Goal: Task Accomplishment & Management: Use online tool/utility

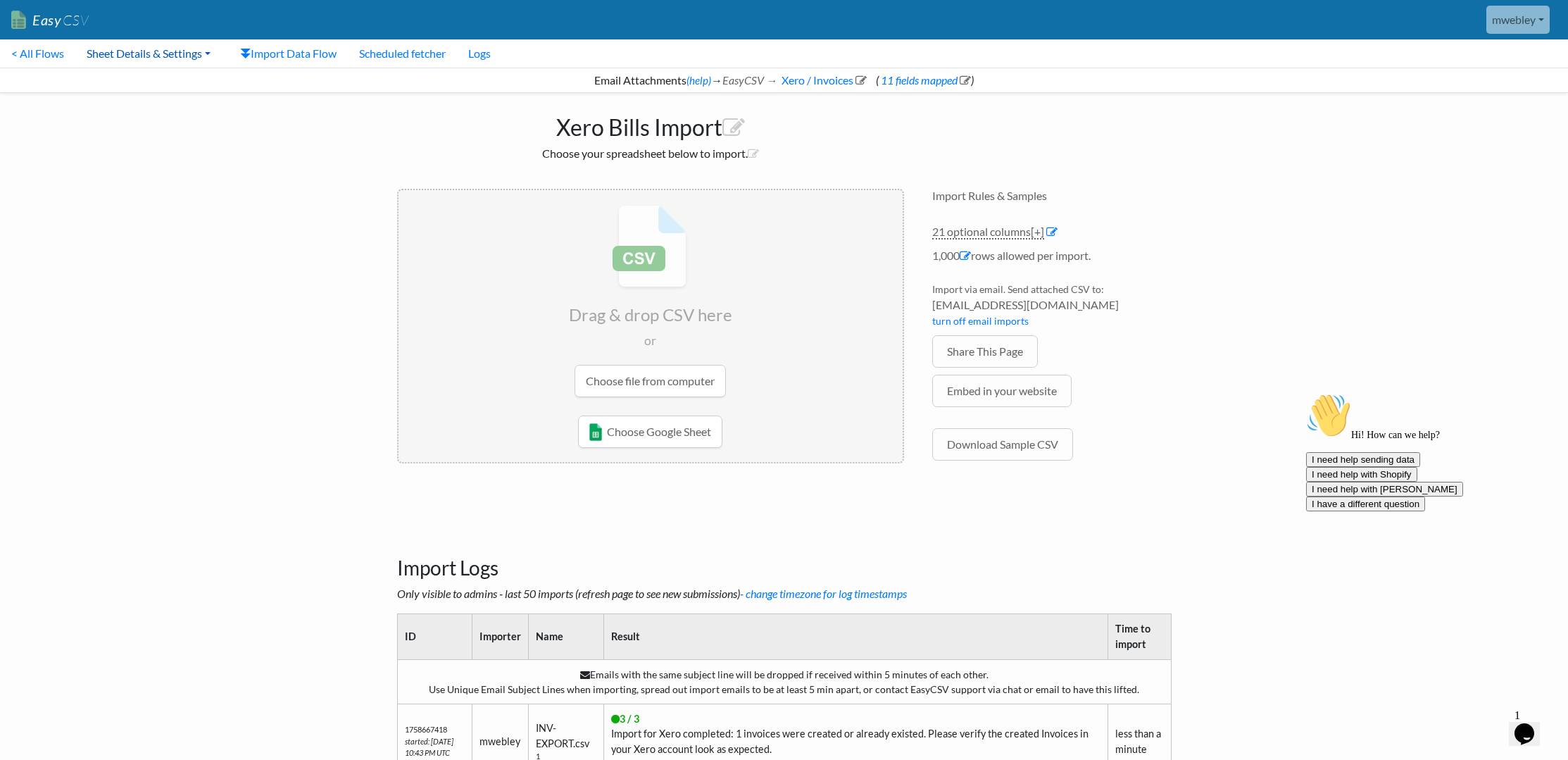
click at [147, 56] on link "Sheet Details & Settings" at bounding box center [149, 53] width 147 height 28
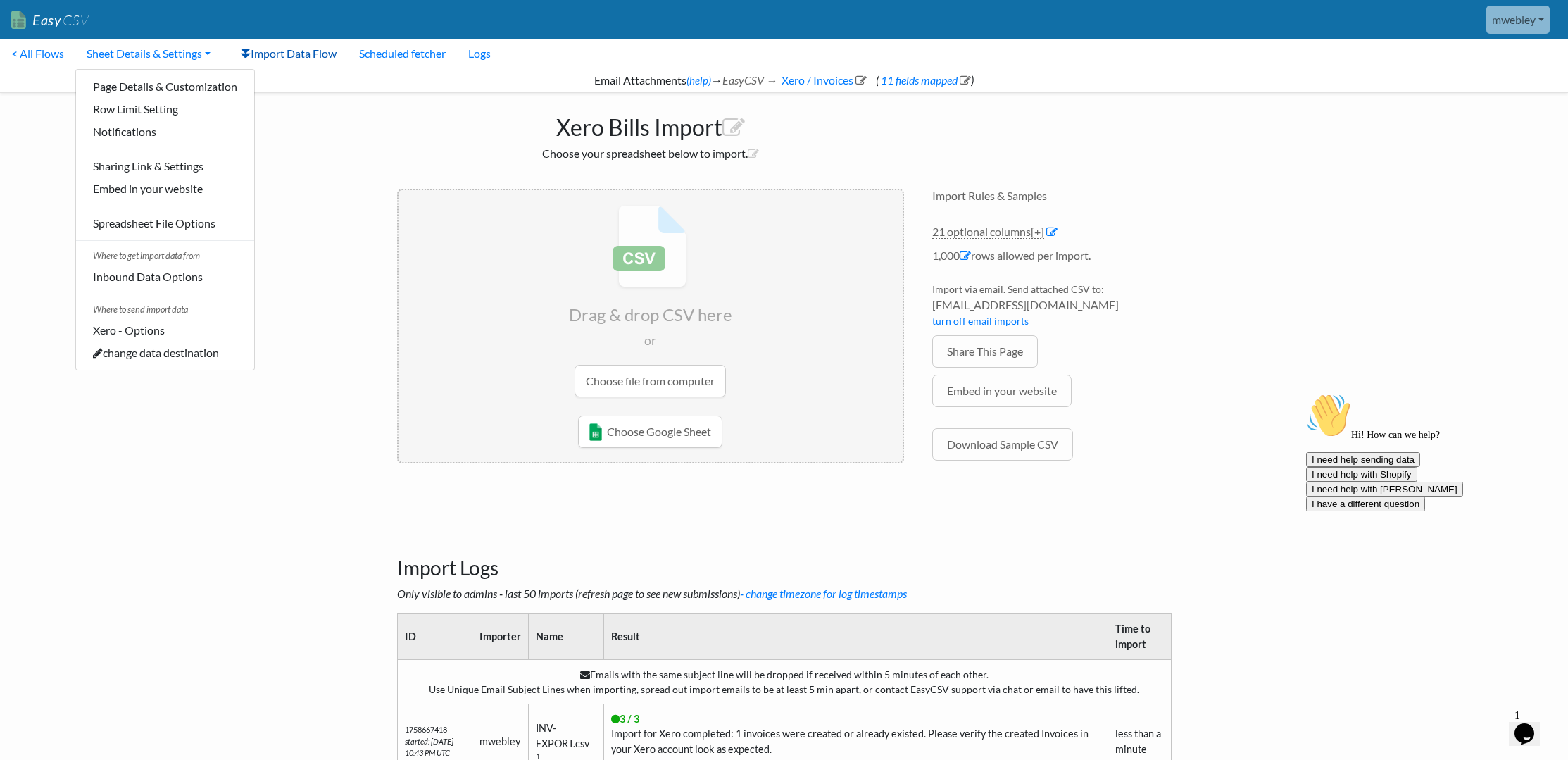
click at [300, 54] on link "Import Data Flow" at bounding box center [288, 53] width 119 height 28
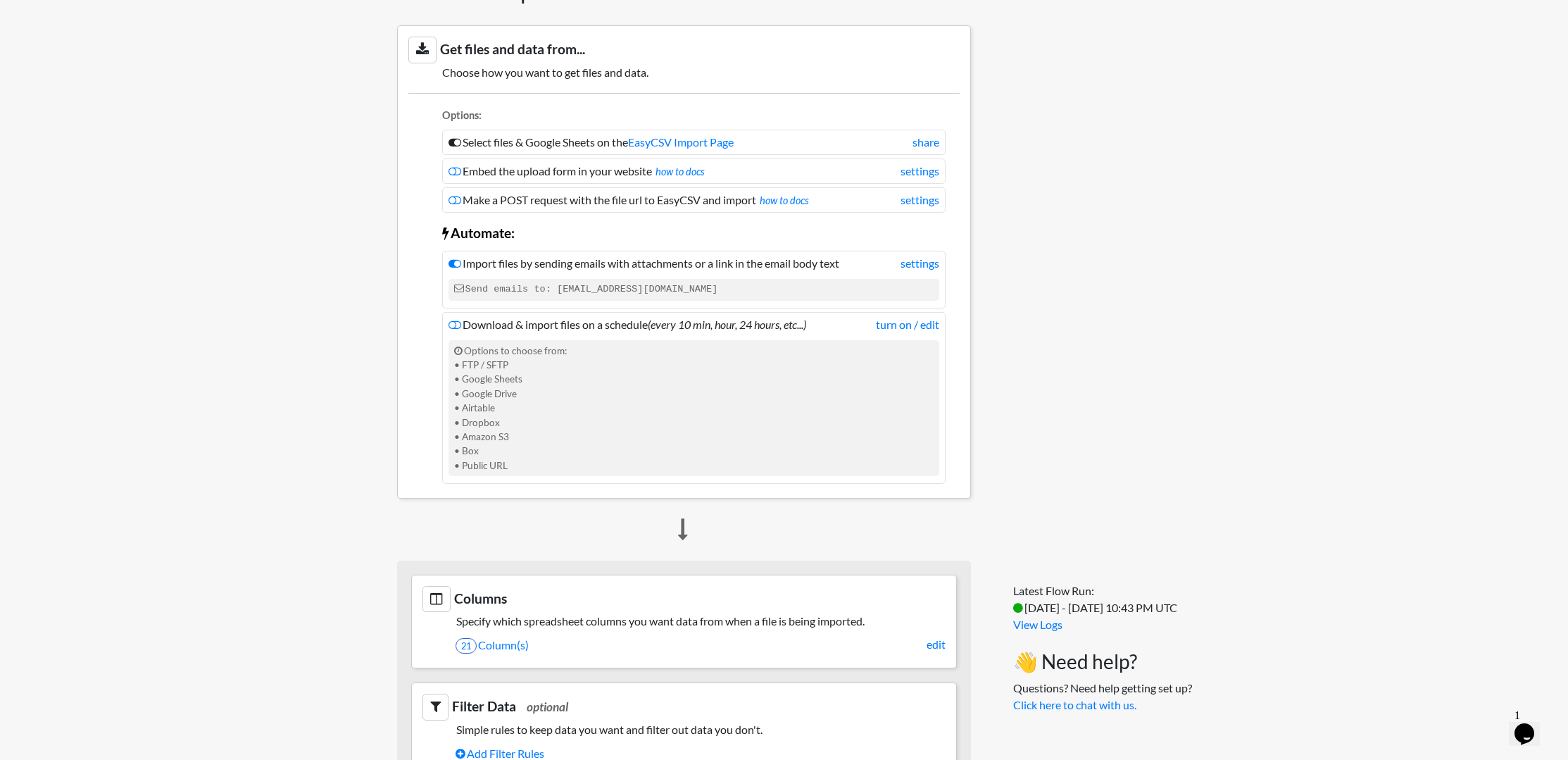
scroll to position [212, 0]
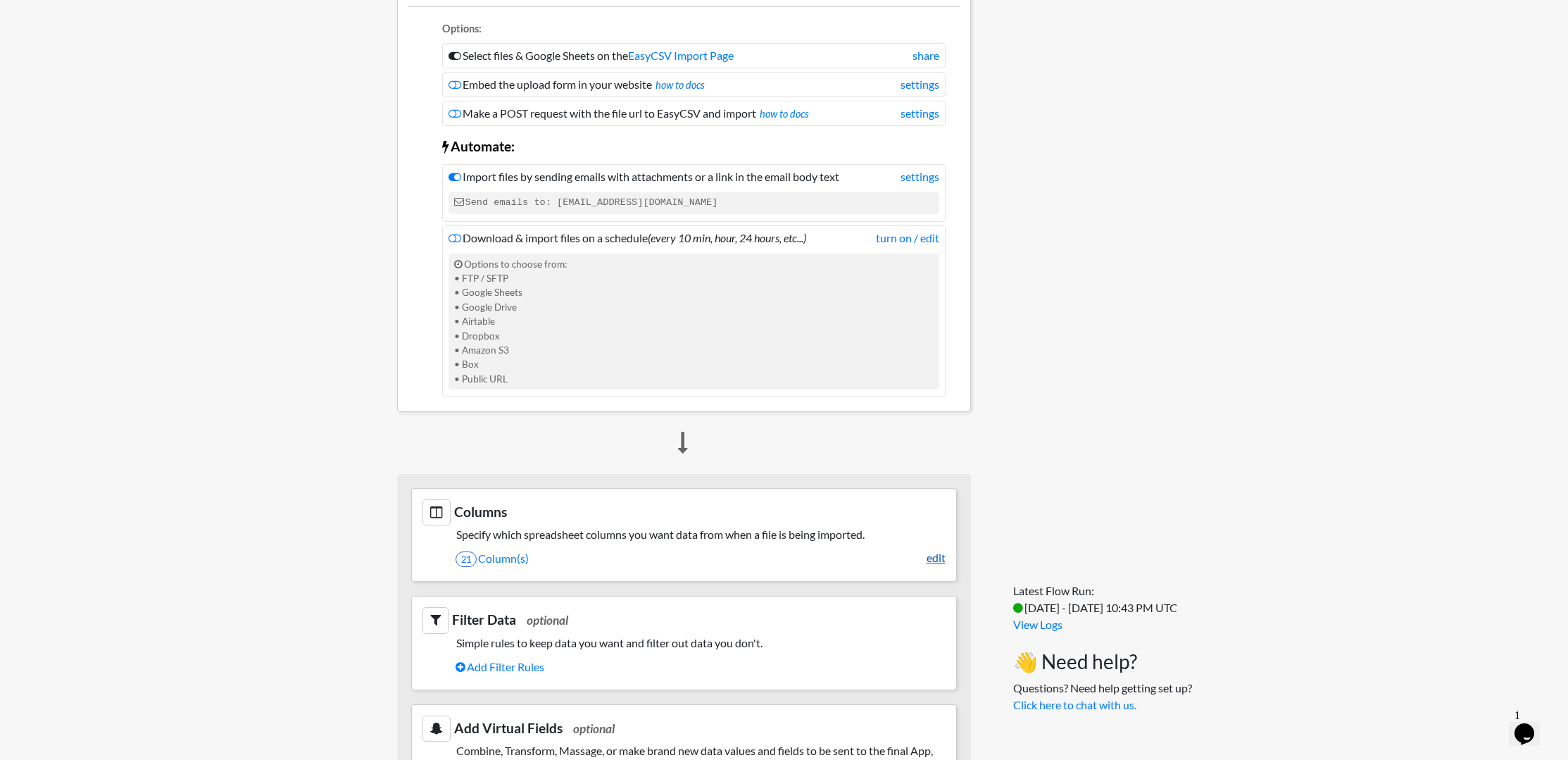
click at [936, 564] on link "edit" at bounding box center [936, 558] width 19 height 17
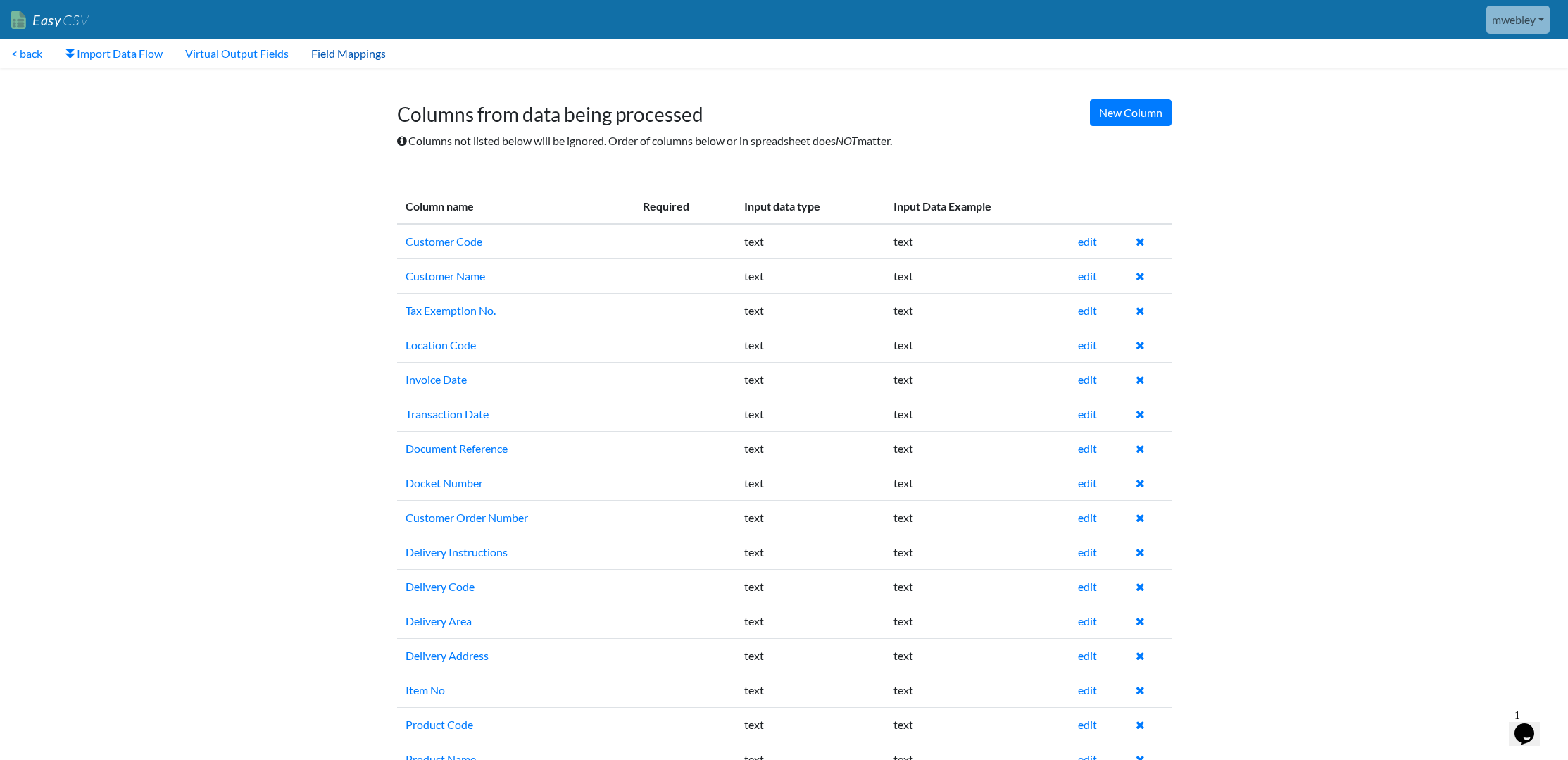
click at [336, 58] on link "Field Mappings" at bounding box center [348, 53] width 97 height 28
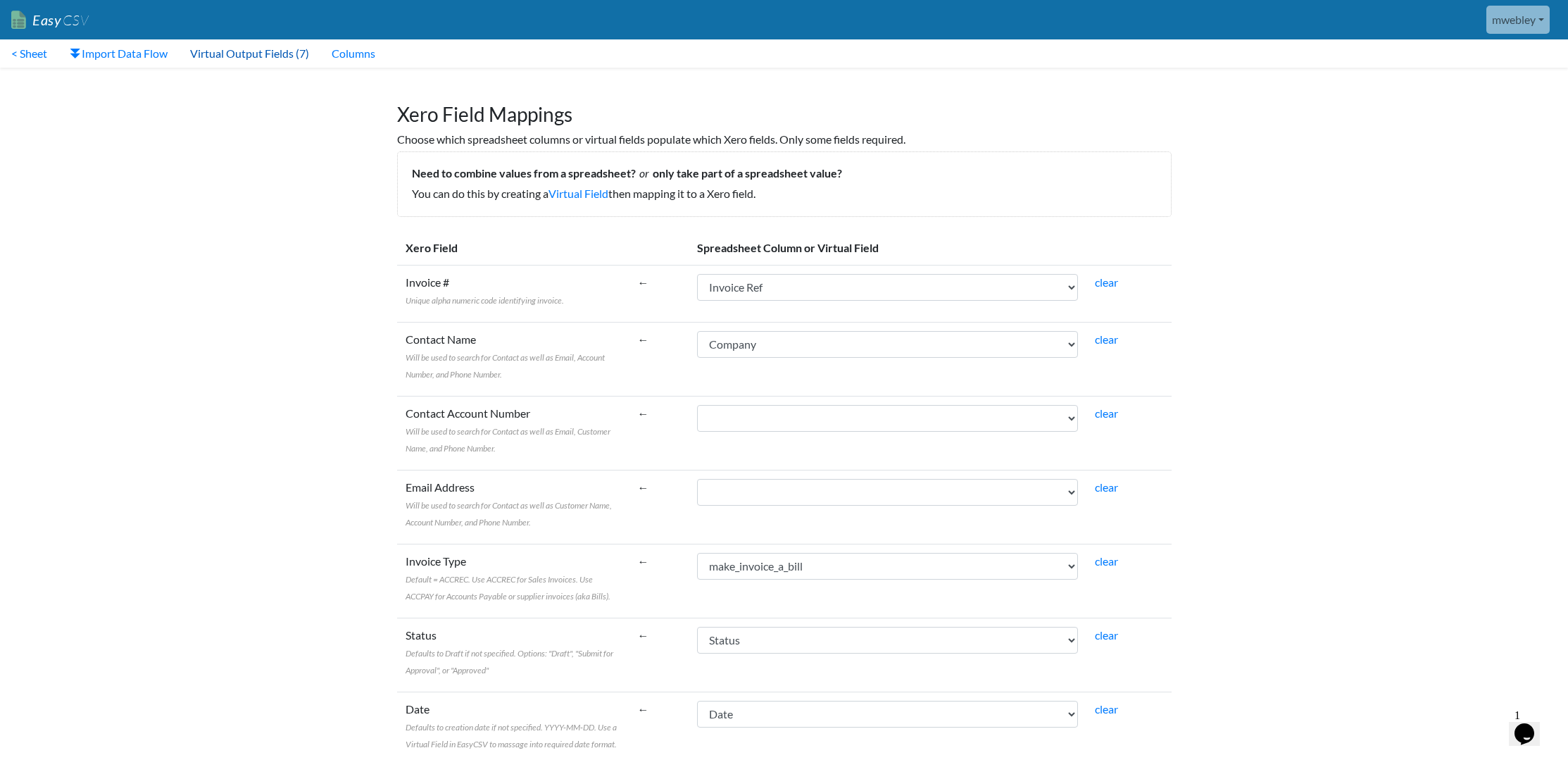
click at [232, 58] on link "Virtual Output Fields (7)" at bounding box center [250, 53] width 142 height 28
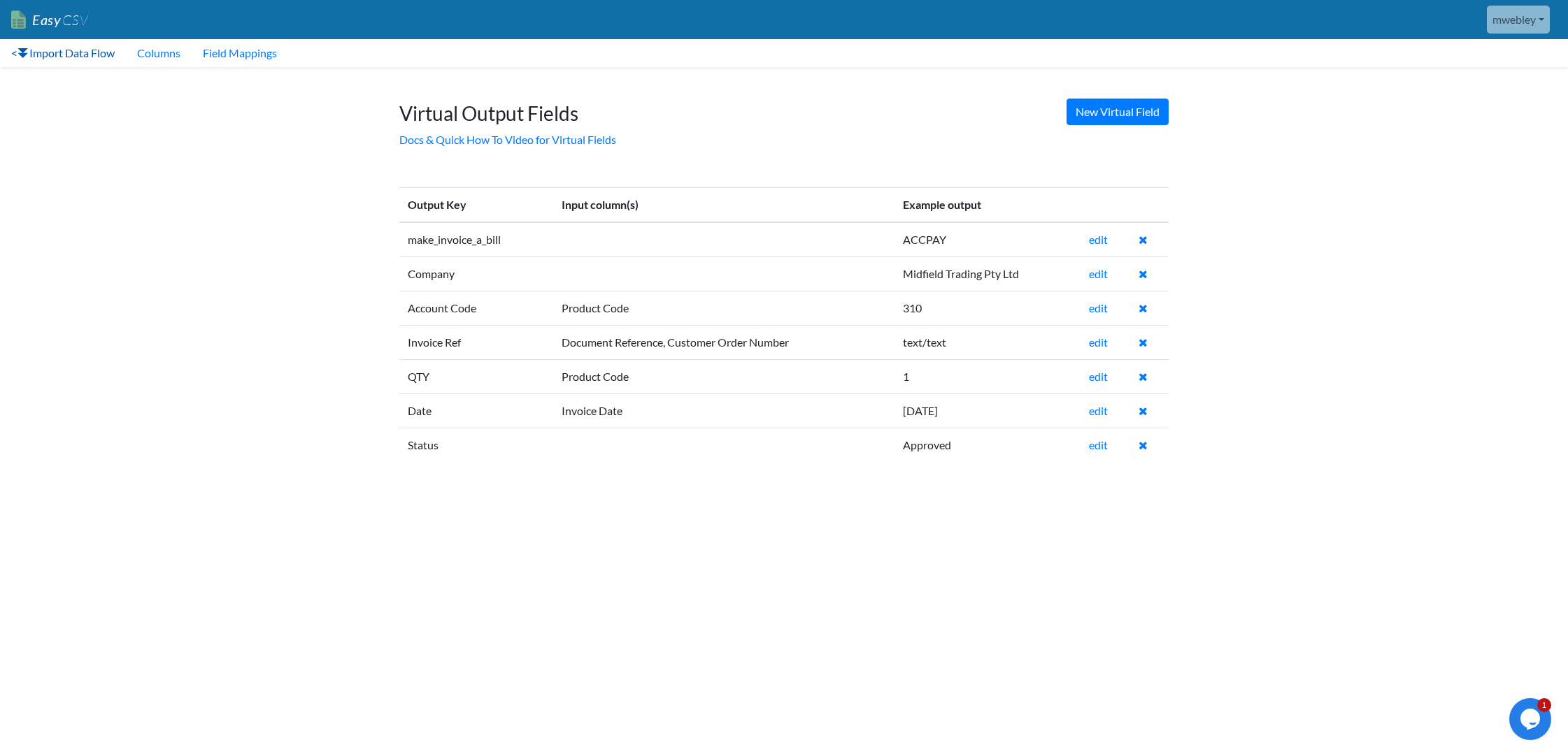
click at [99, 53] on link "< Import Data Flow" at bounding box center [63, 53] width 126 height 28
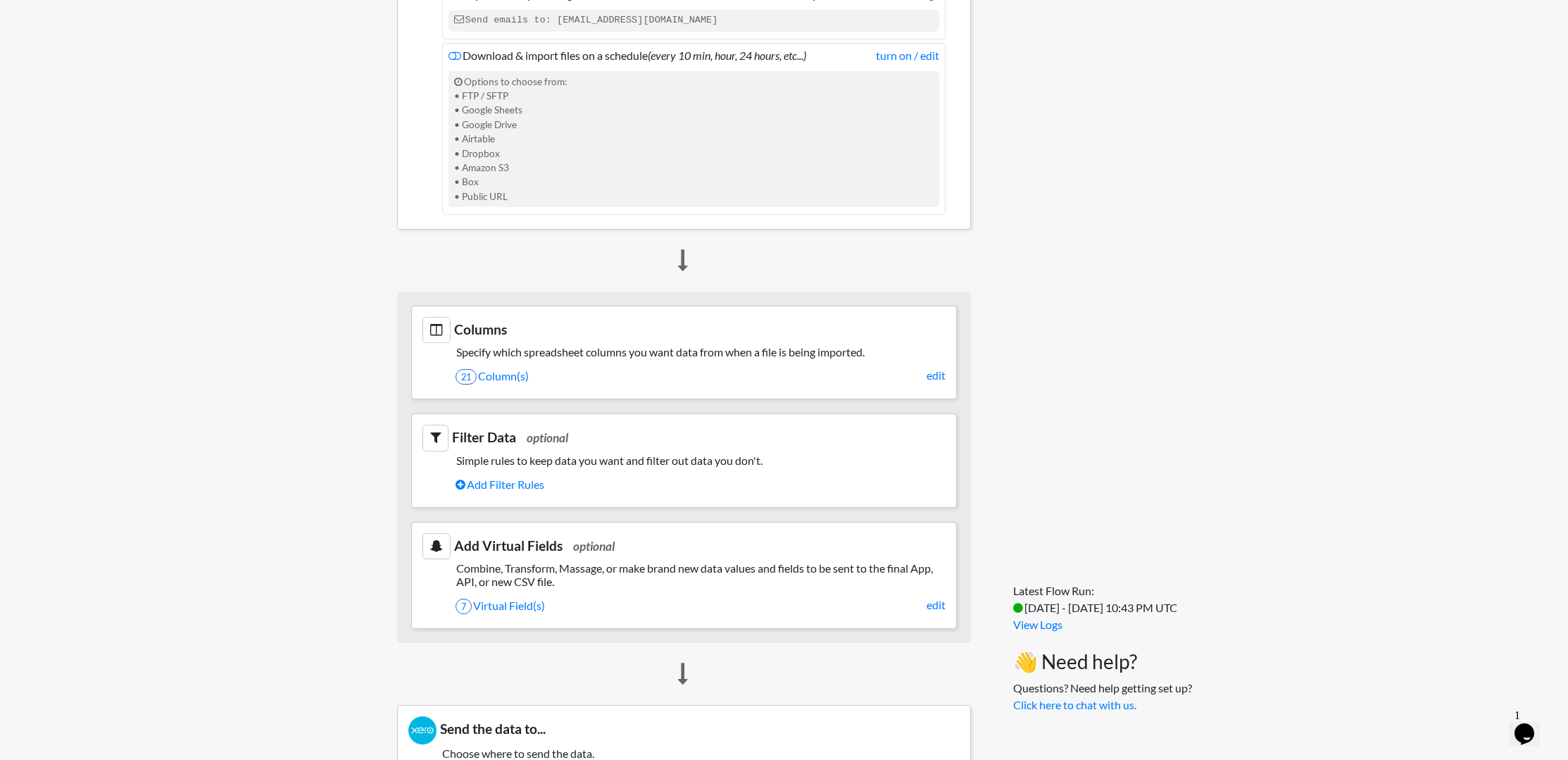
scroll to position [422, 0]
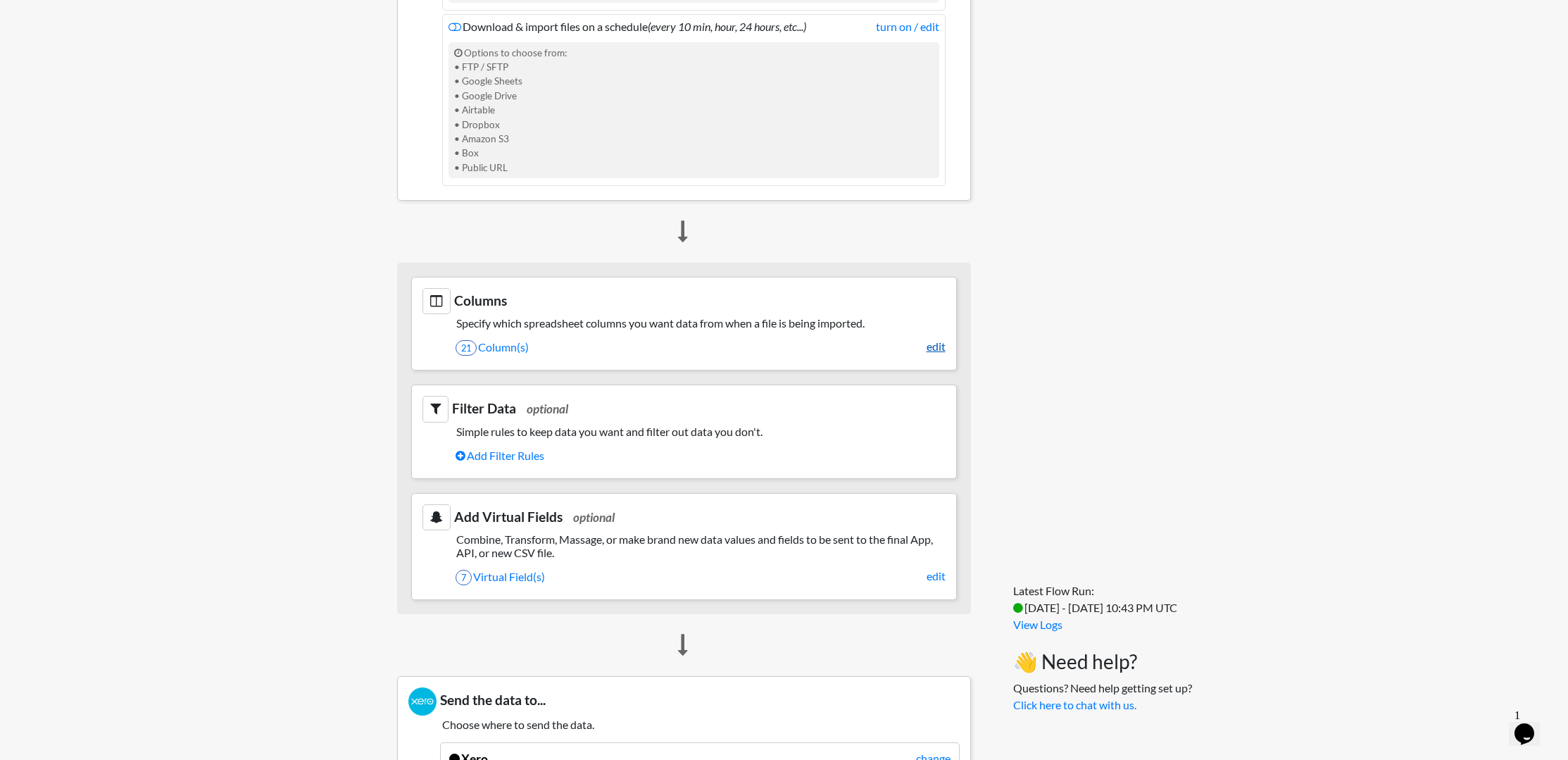
click at [938, 348] on link "edit" at bounding box center [936, 346] width 19 height 17
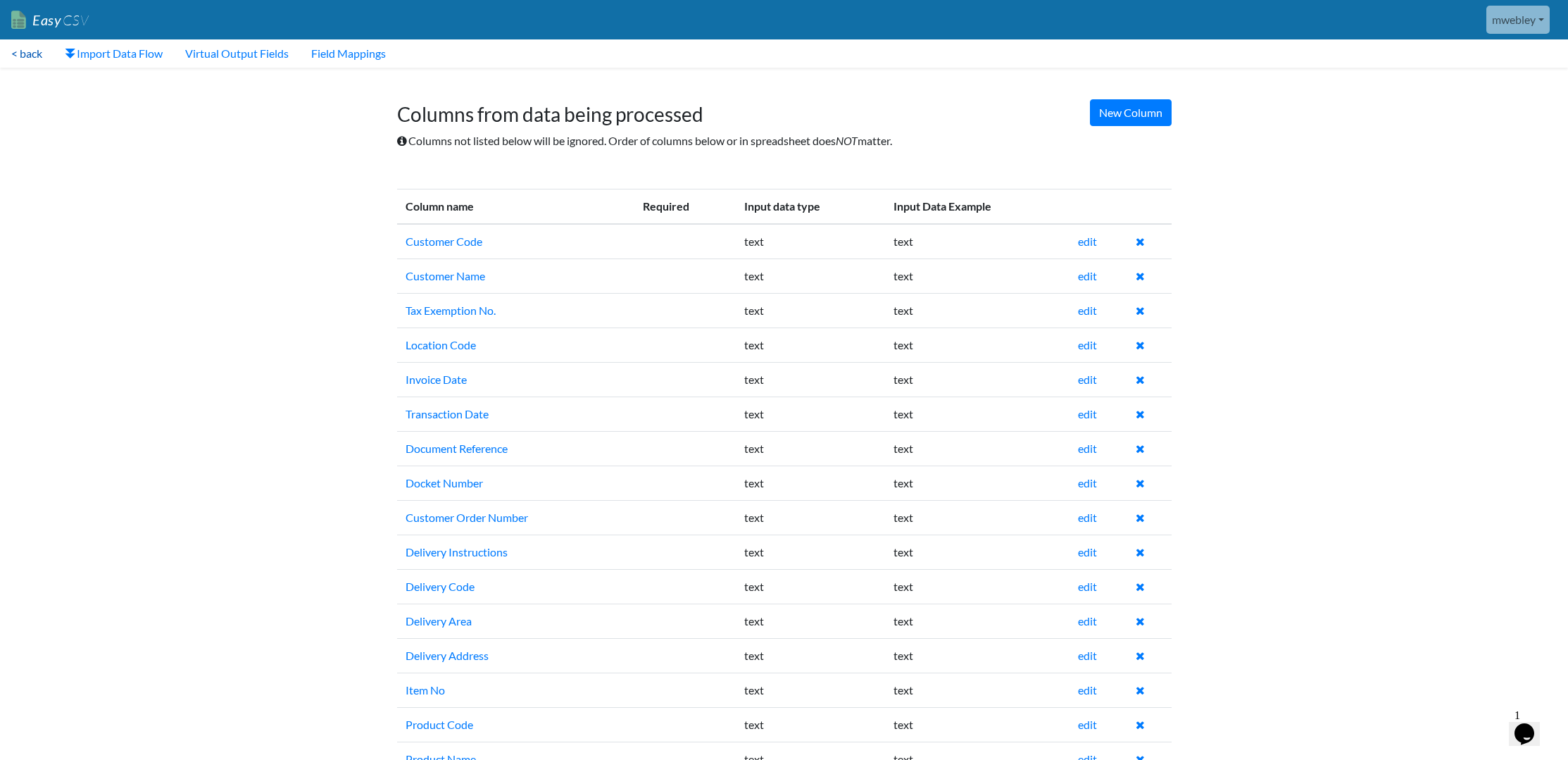
click at [22, 50] on link "< back" at bounding box center [27, 53] width 53 height 28
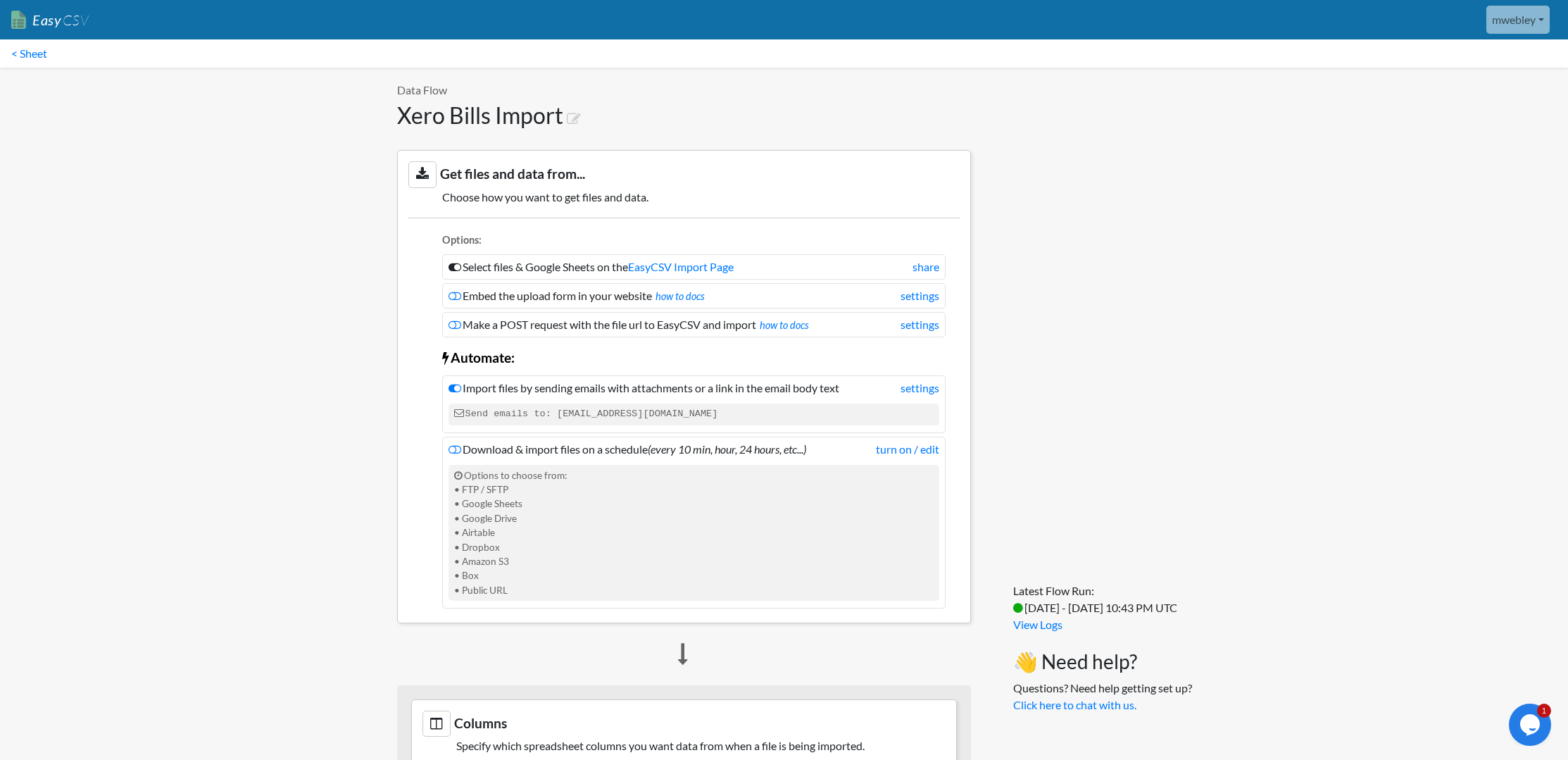
click at [22, 50] on link "< Sheet" at bounding box center [29, 53] width 58 height 28
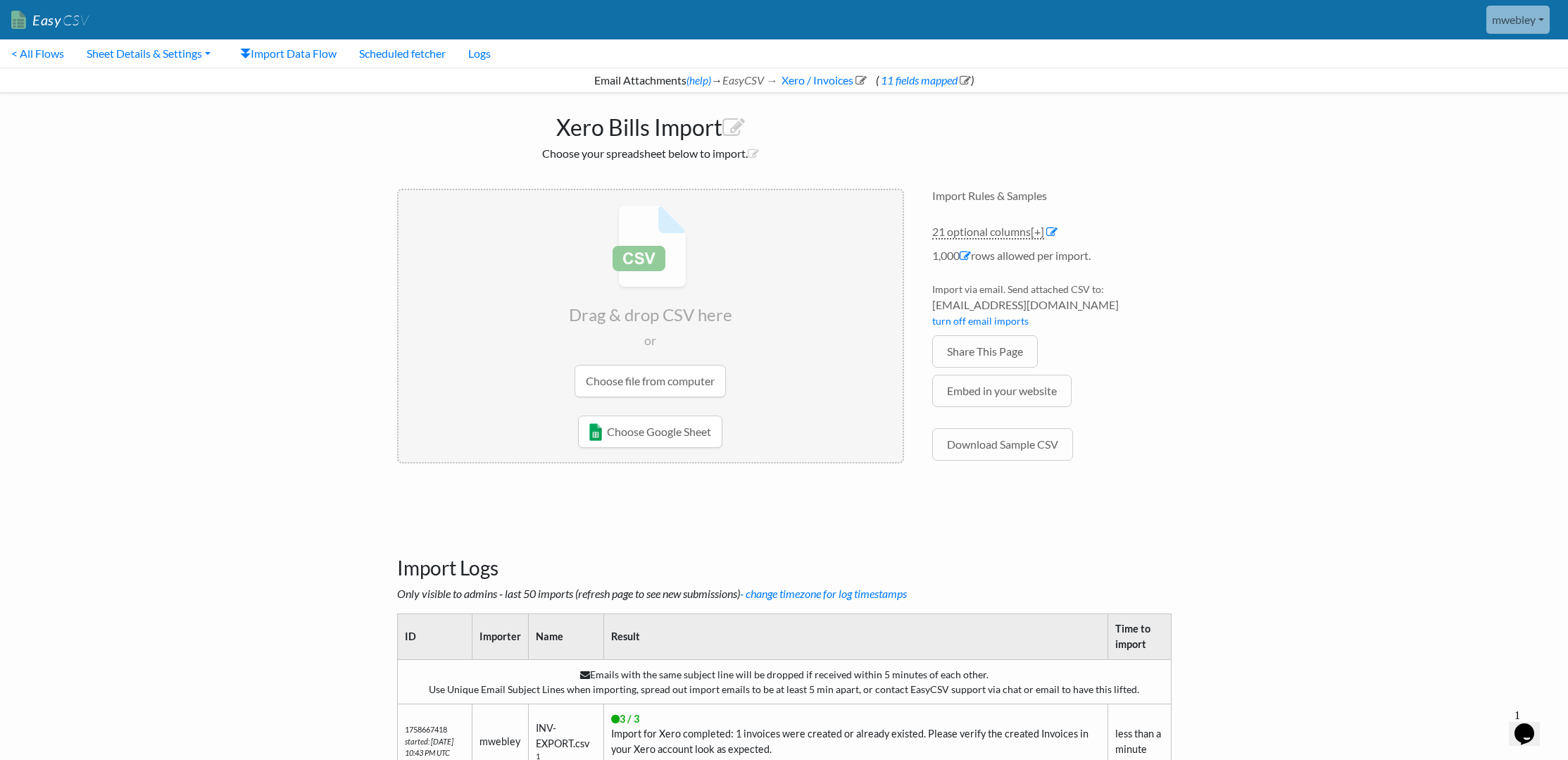
click at [39, 19] on link "Easy CSV" at bounding box center [50, 20] width 78 height 29
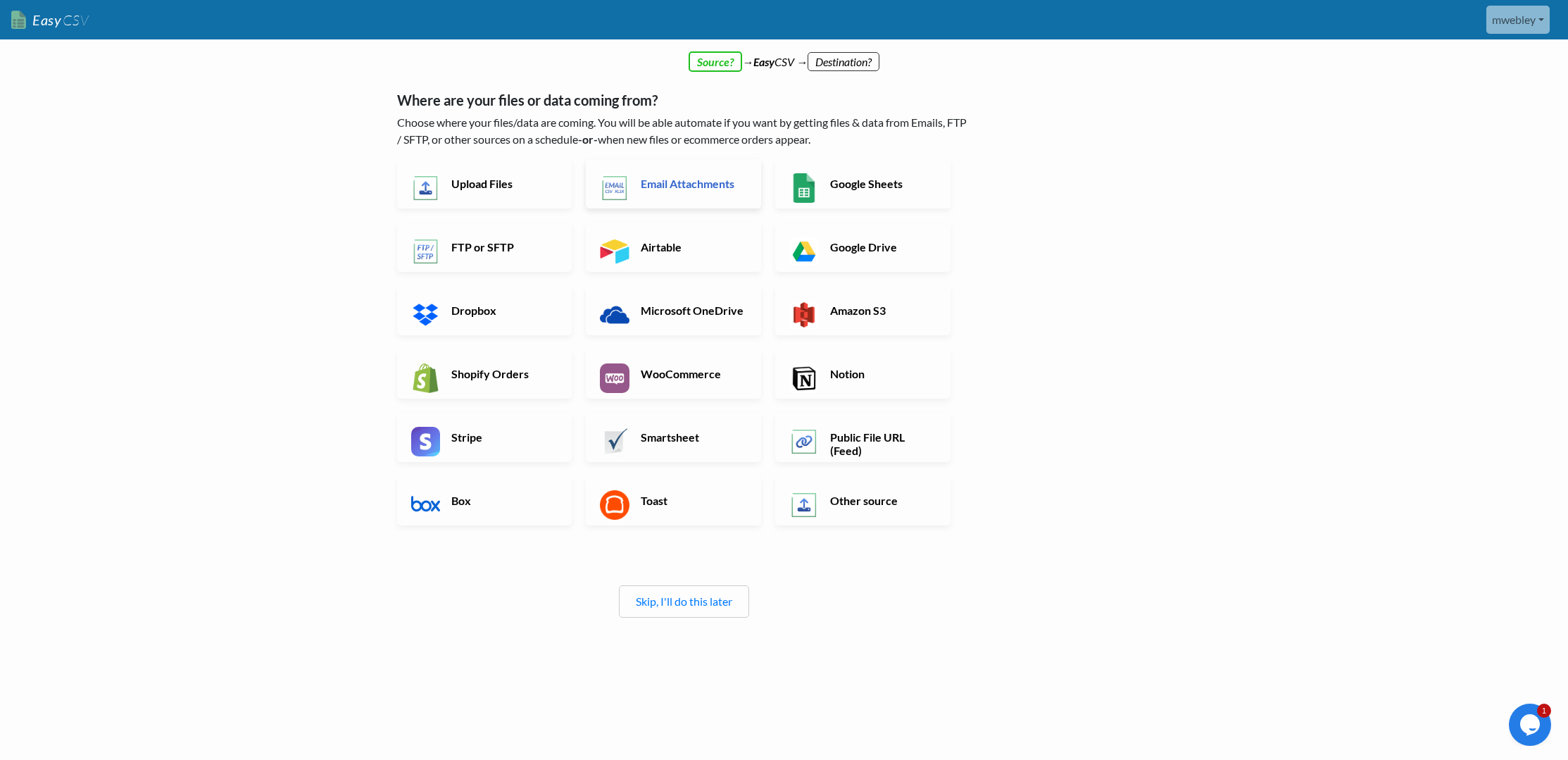
click at [662, 185] on h6 "Email Attachments" at bounding box center [693, 184] width 111 height 14
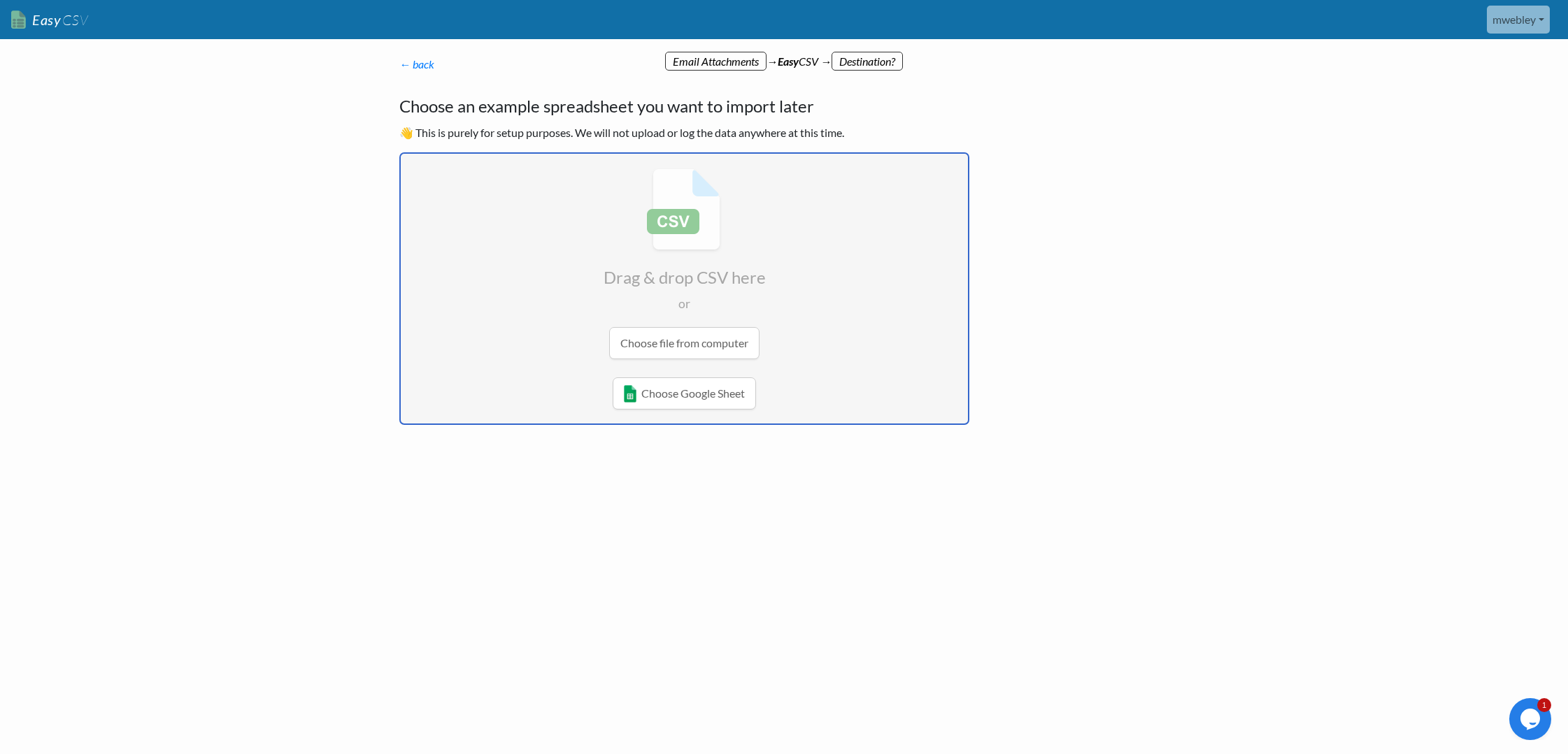
type input "C:\fakepath\INV-EXPORT.csv"
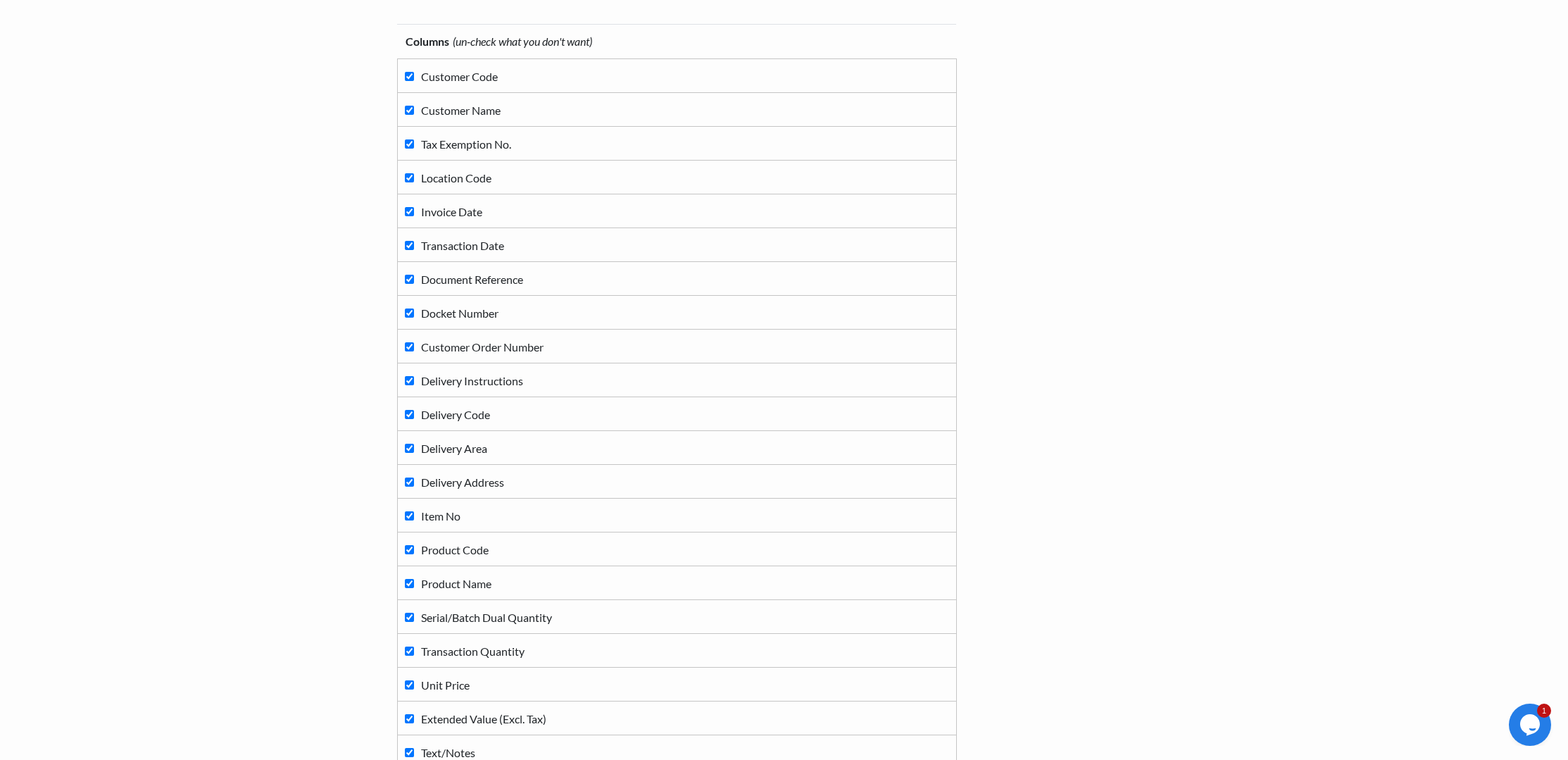
scroll to position [473, 0]
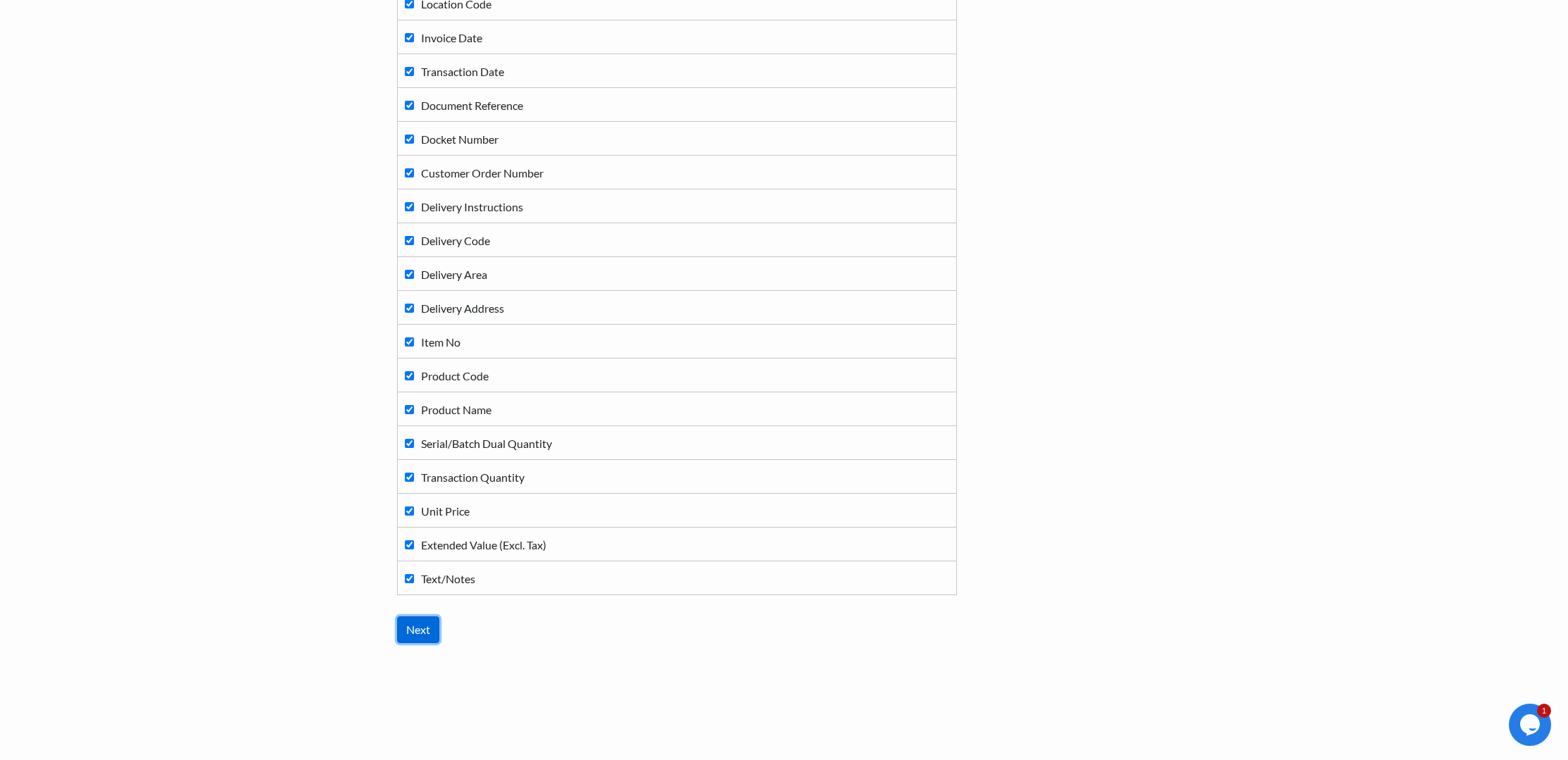
click at [413, 635] on input "Next" at bounding box center [418, 630] width 42 height 27
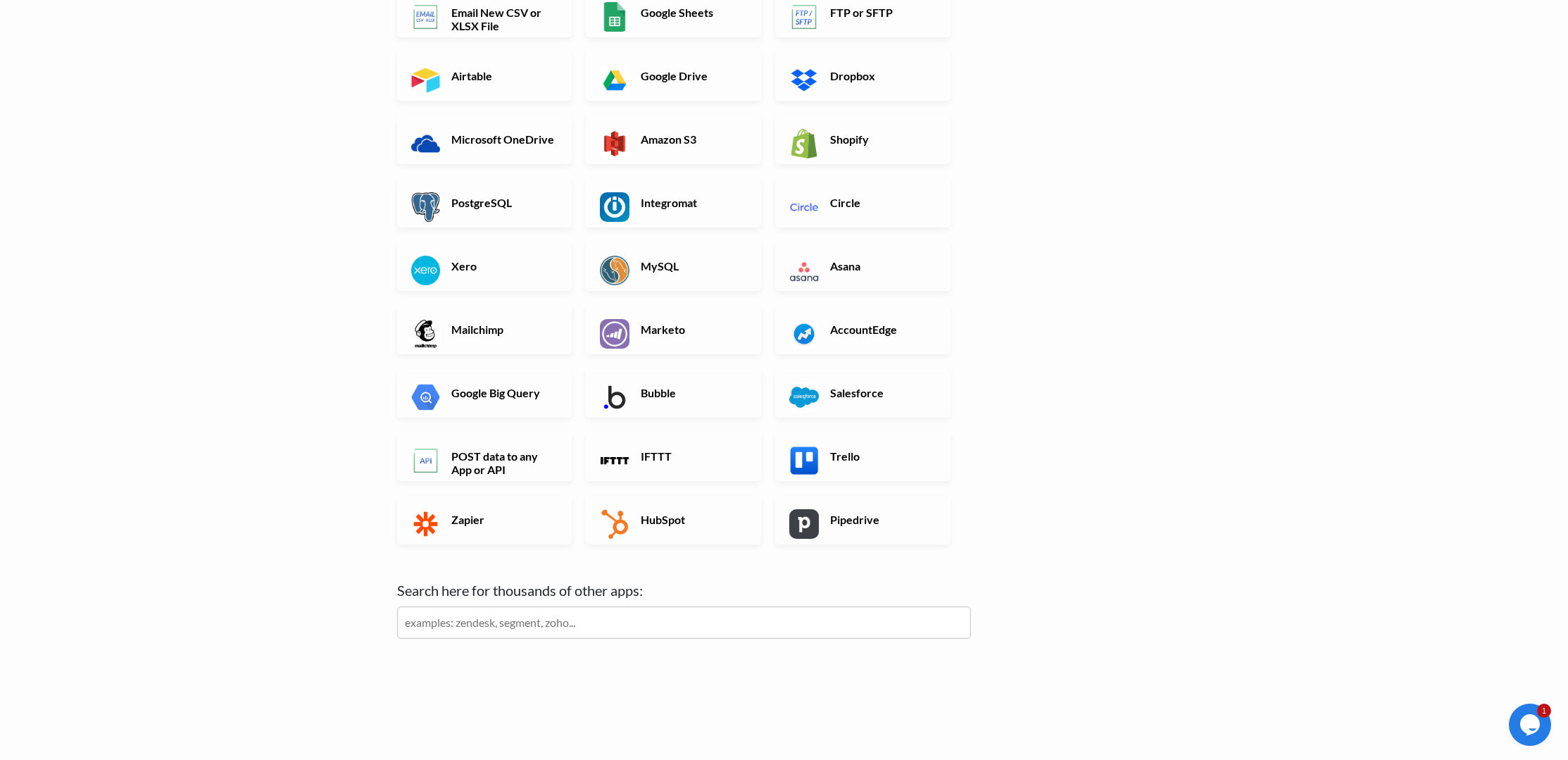
scroll to position [209, 0]
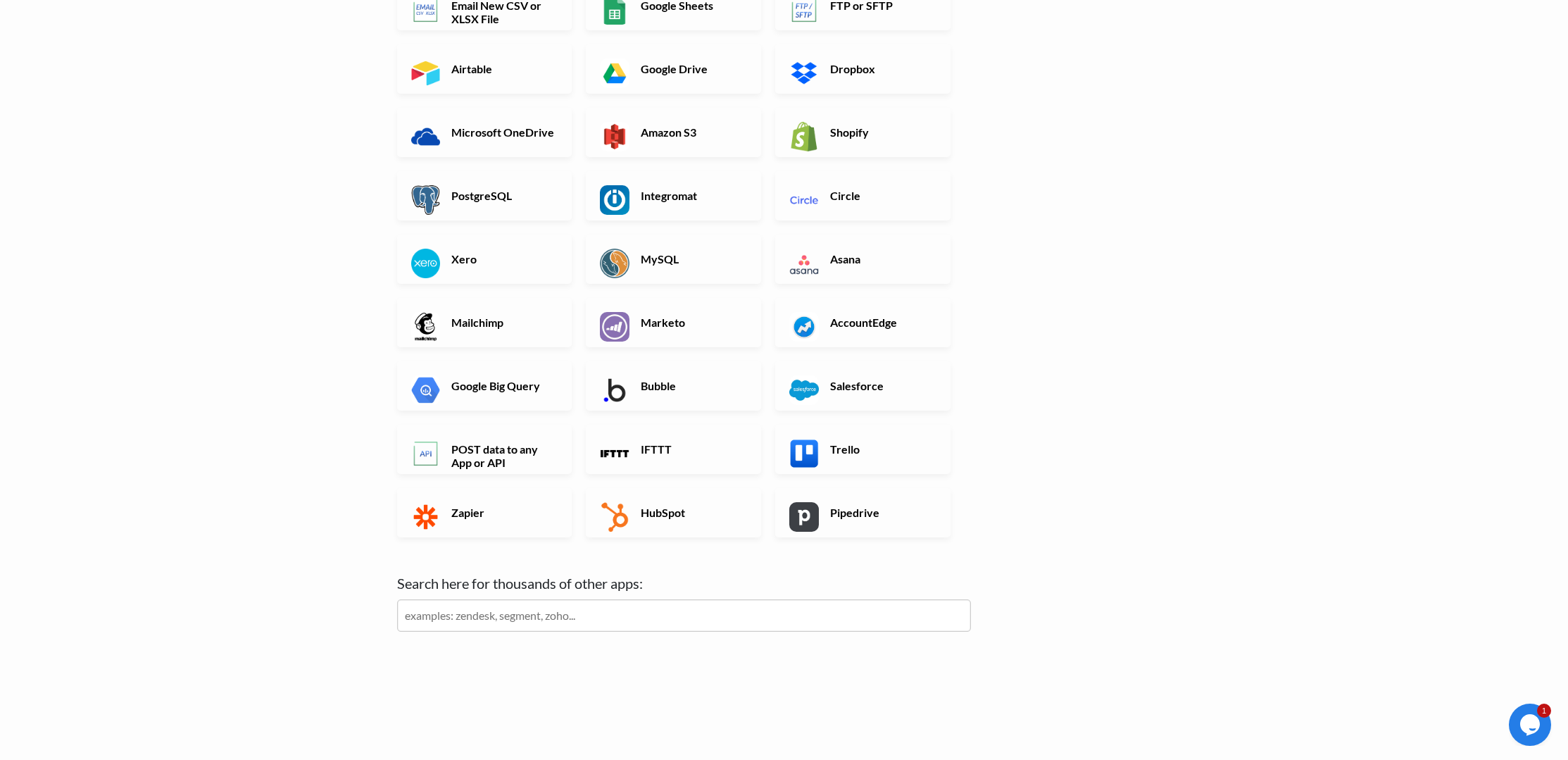
click at [609, 617] on input "text" at bounding box center [684, 615] width 574 height 32
type input "myob"
click input "Next" at bounding box center [0, 0] width 0 height 0
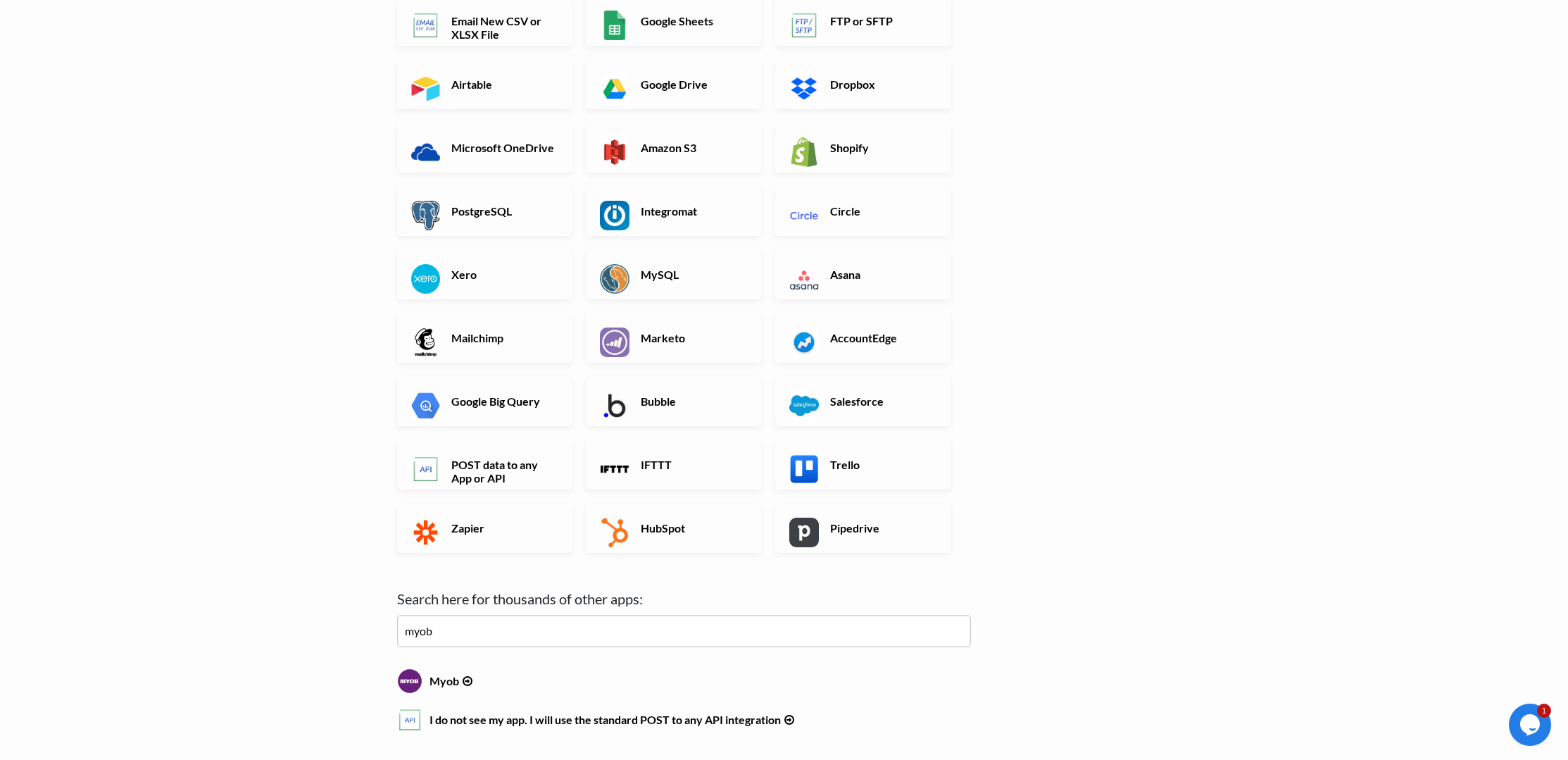
scroll to position [282, 0]
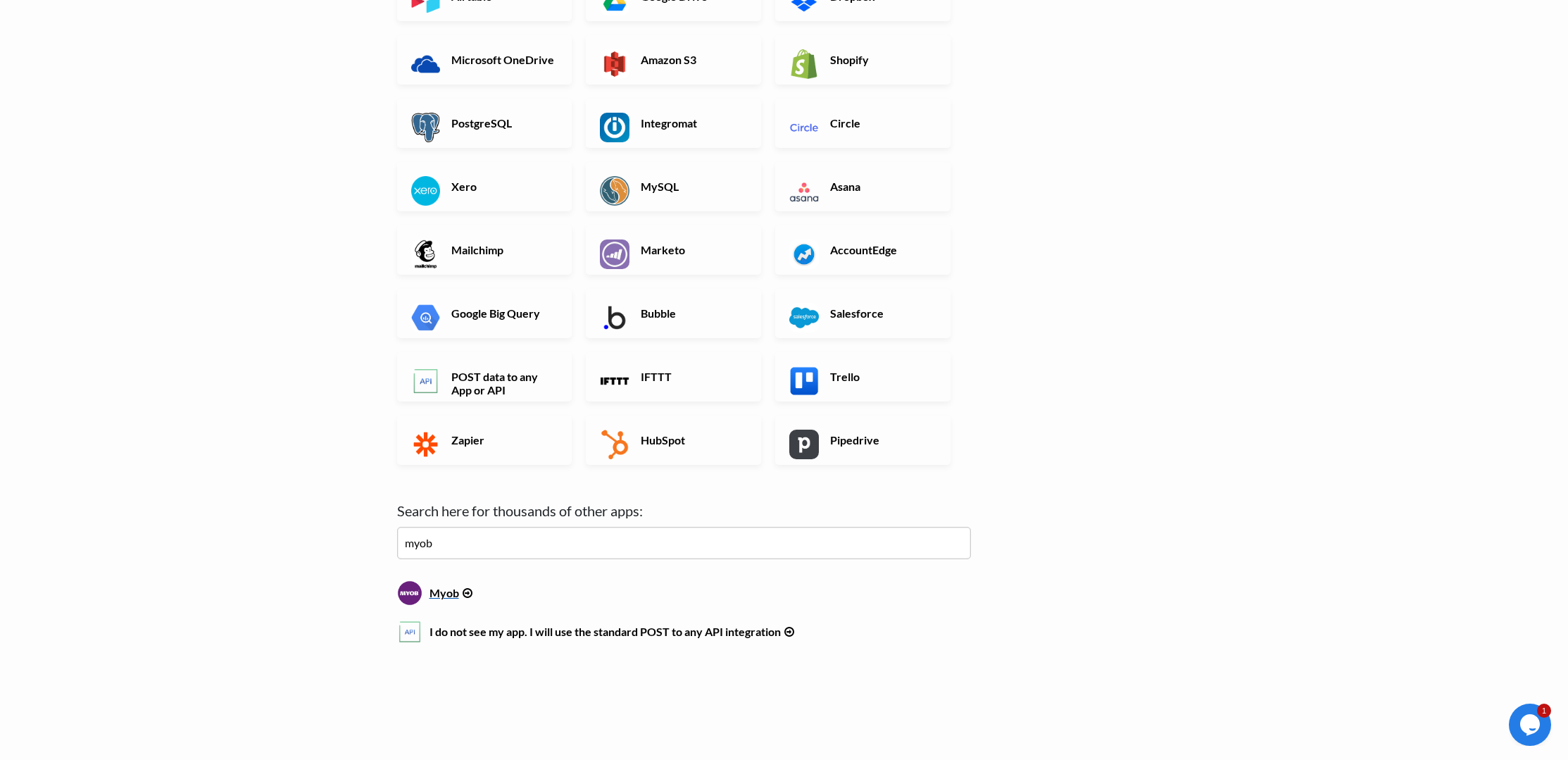
click at [441, 594] on h6 "Myob" at bounding box center [684, 590] width 574 height 19
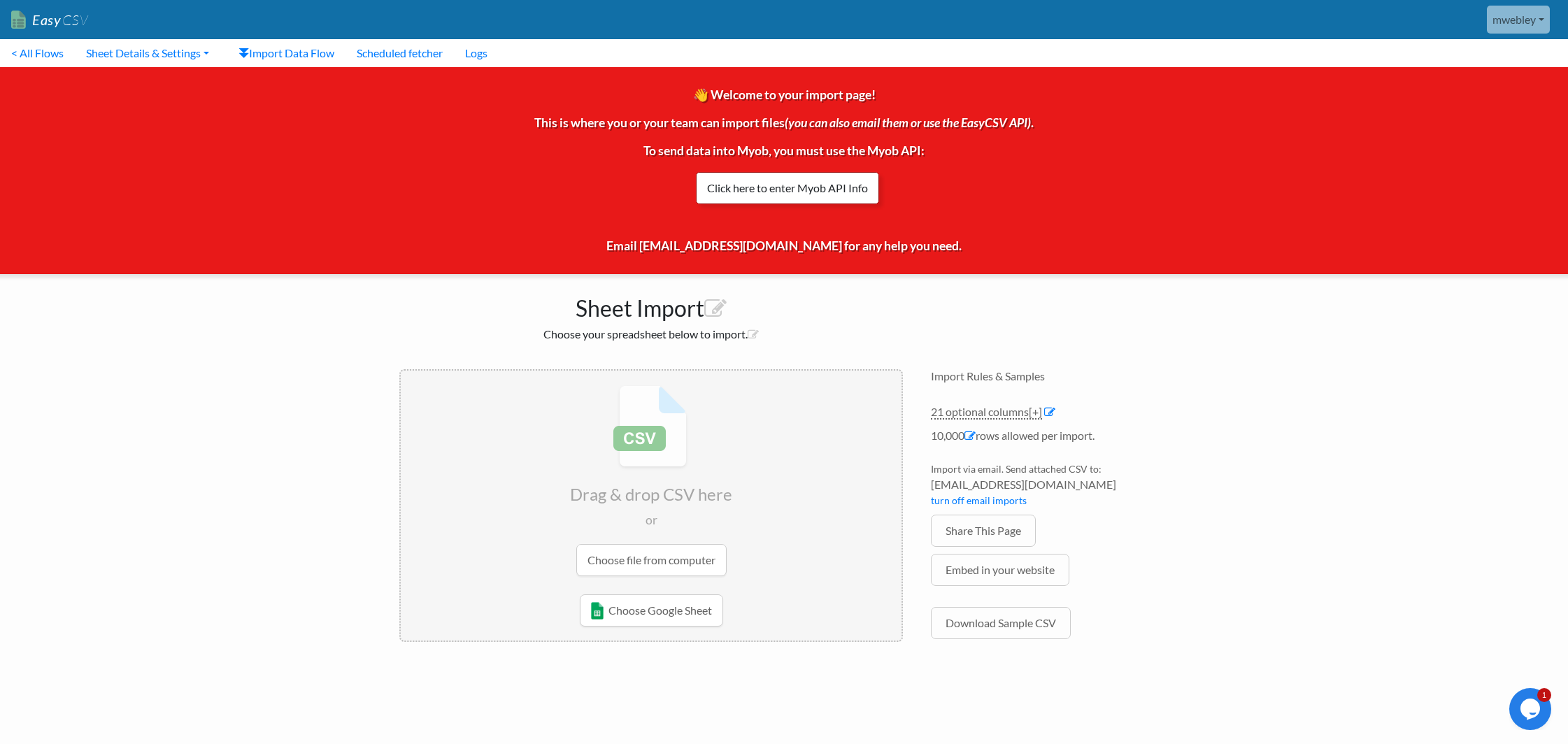
click at [834, 184] on link "Click here to enter Myob API Info" at bounding box center [787, 188] width 184 height 32
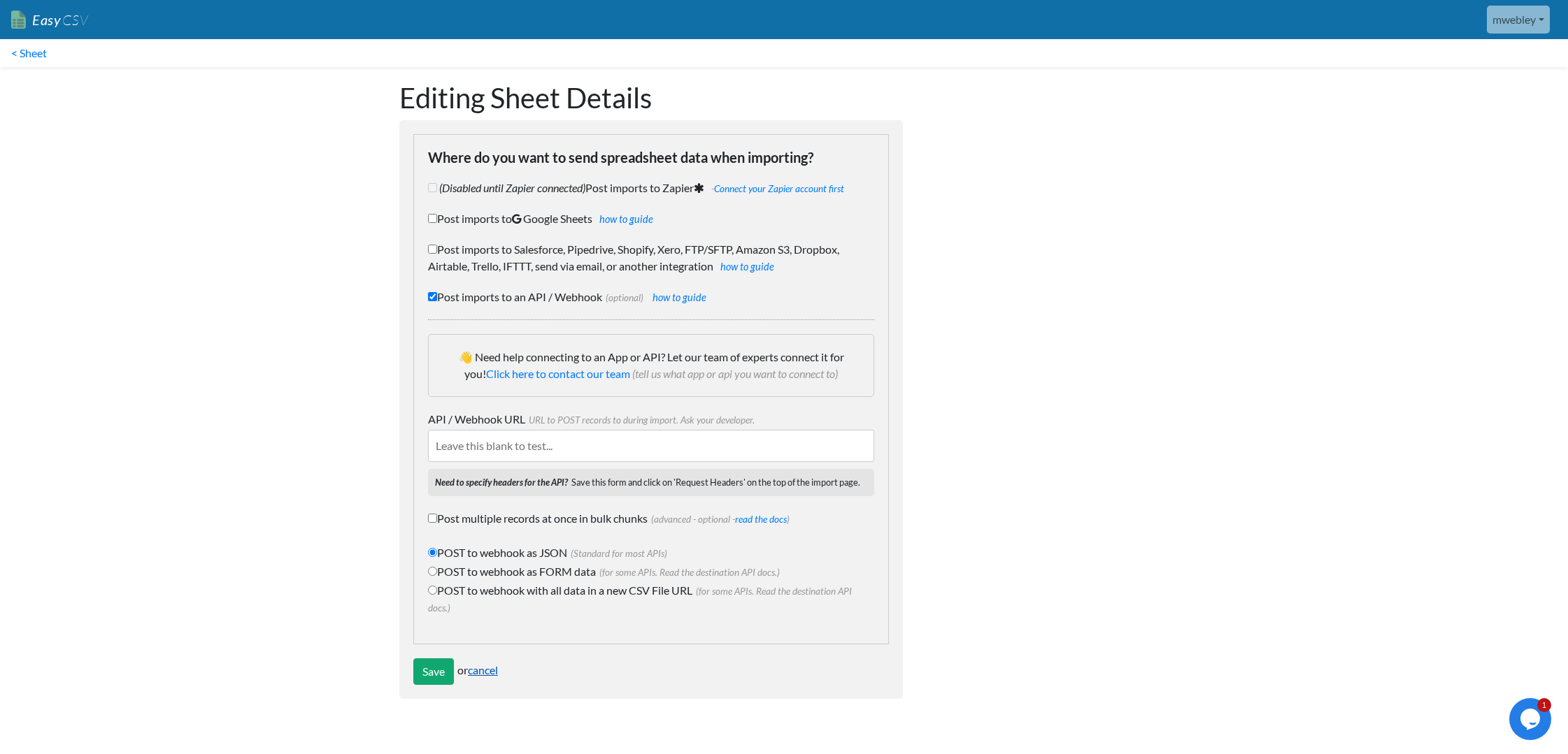
click at [483, 673] on link "cancel" at bounding box center [483, 670] width 30 height 14
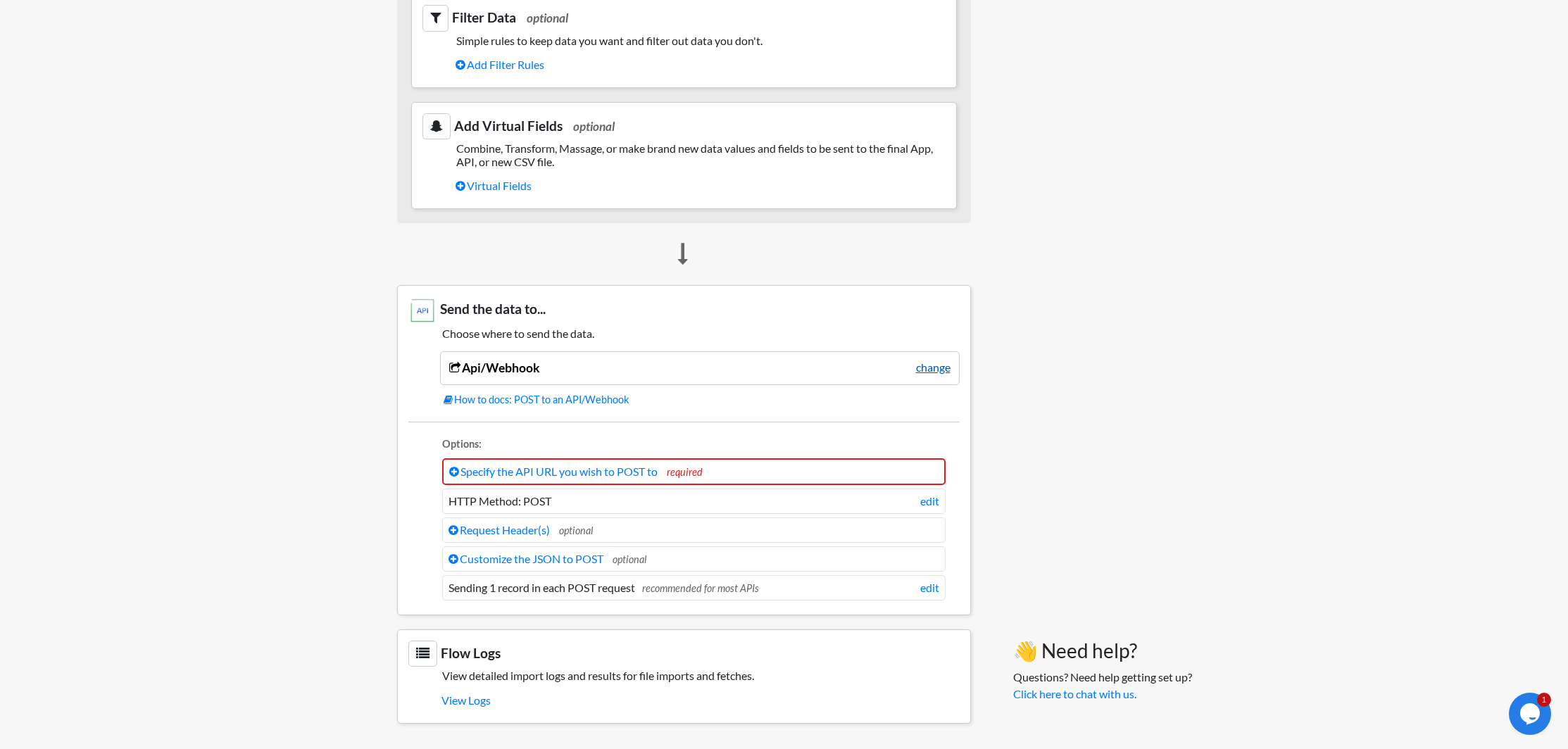
click at [929, 369] on link "change" at bounding box center [934, 367] width 35 height 17
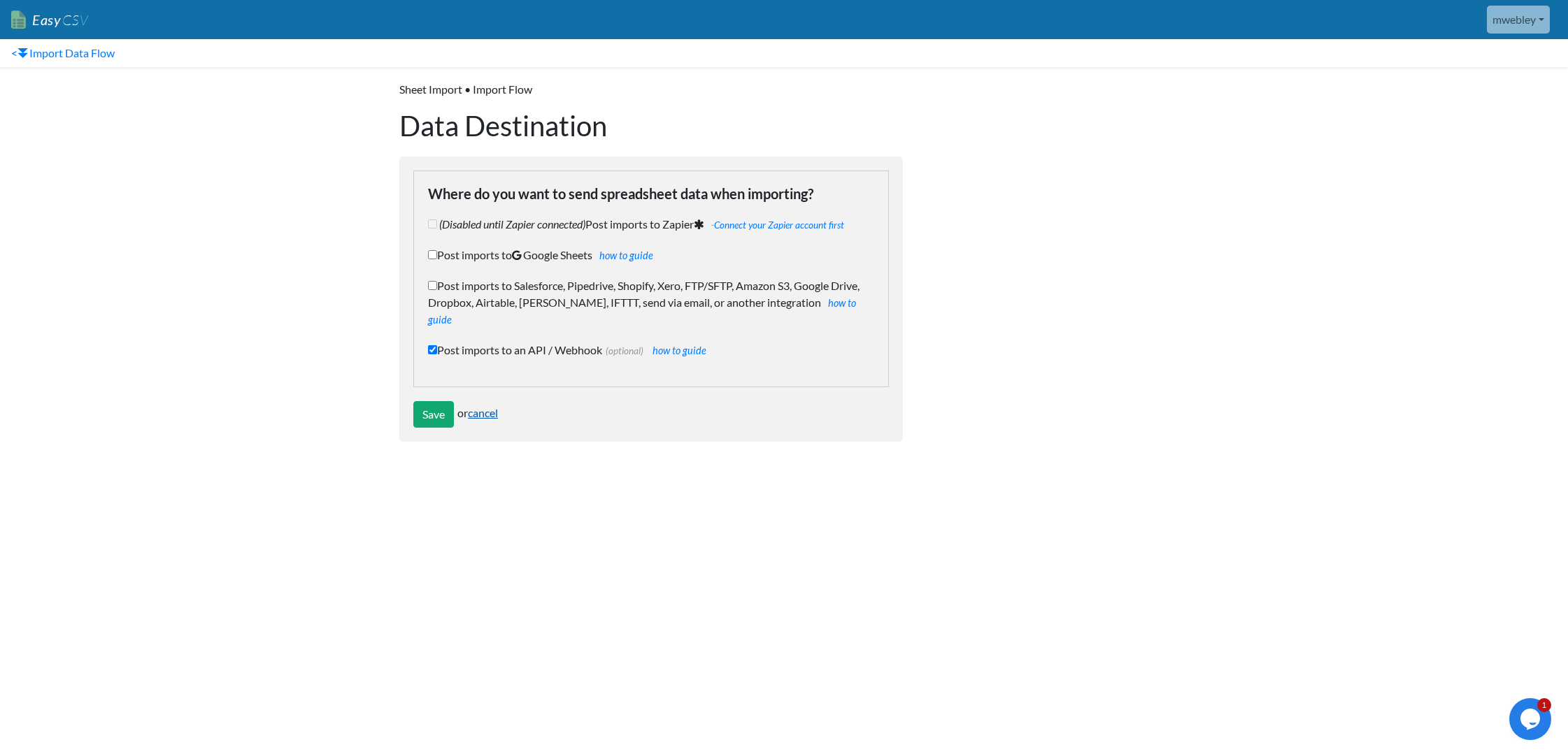
click at [486, 406] on link "cancel" at bounding box center [483, 413] width 30 height 14
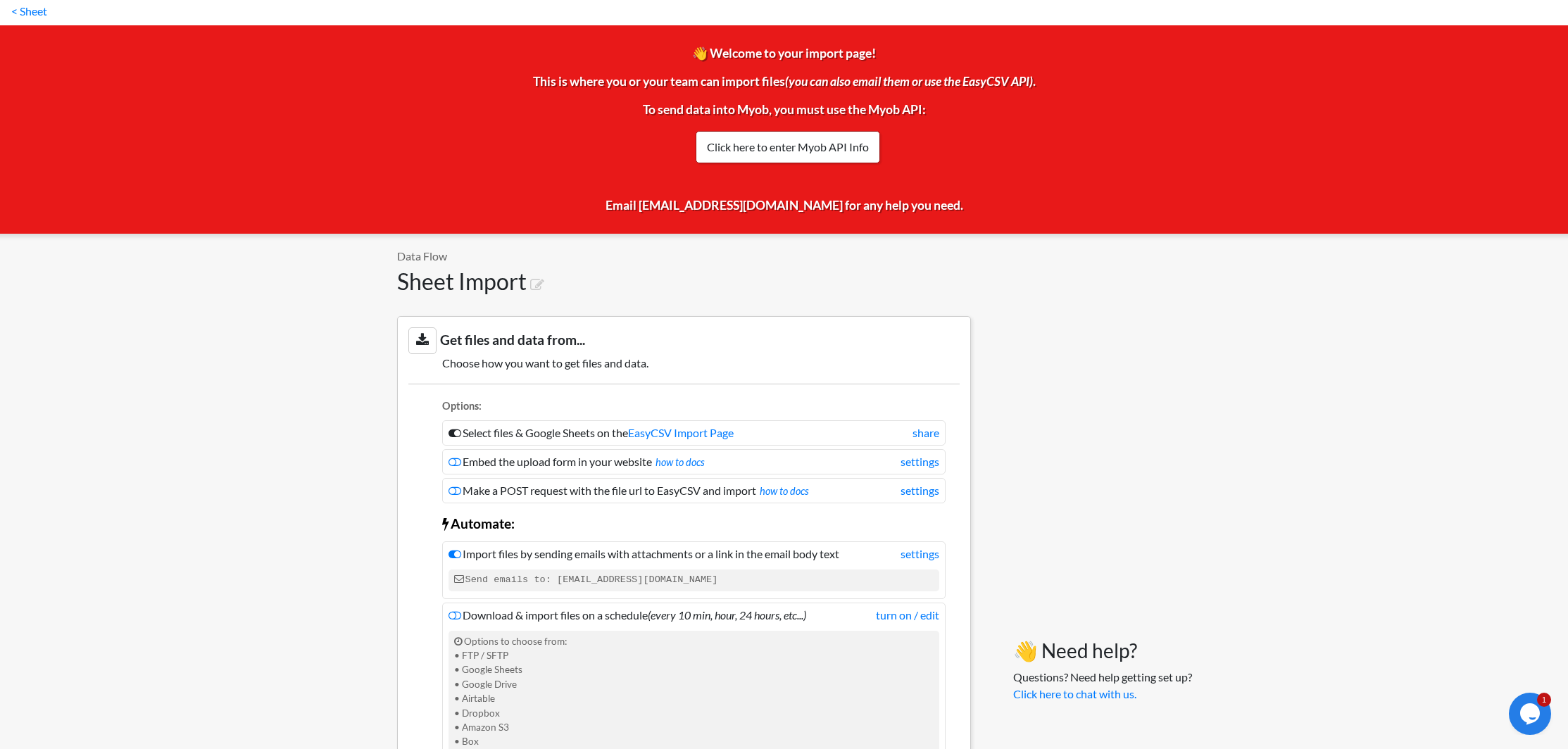
scroll to position [36, 0]
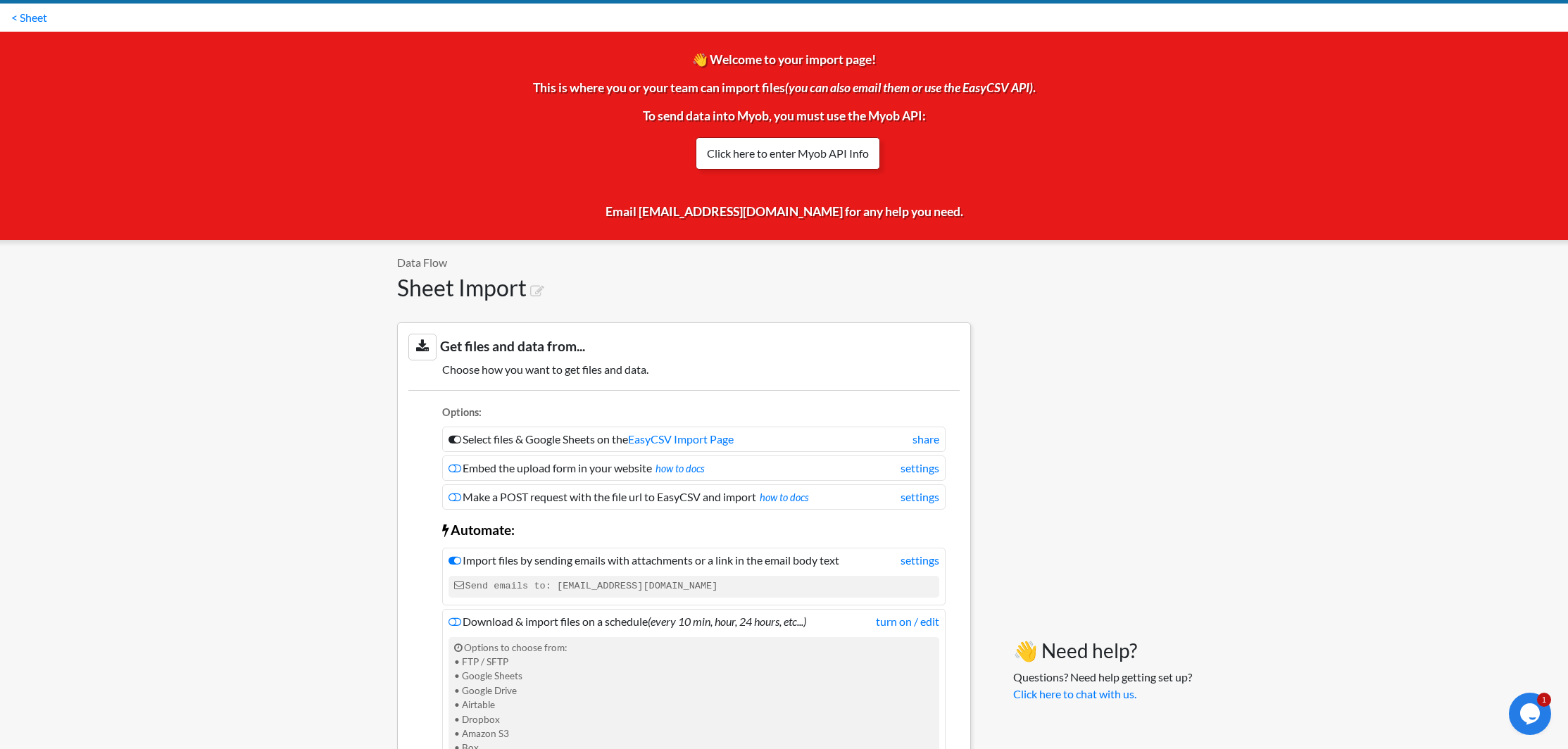
click at [794, 157] on link "Click here to enter Myob API Info" at bounding box center [788, 153] width 185 height 32
